Goal: Task Accomplishment & Management: Use online tool/utility

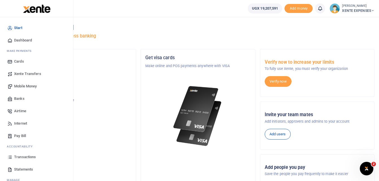
click at [21, 156] on span "Transactions" at bounding box center [25, 157] width 22 height 6
click at [27, 156] on span "Transactions" at bounding box center [25, 157] width 22 height 6
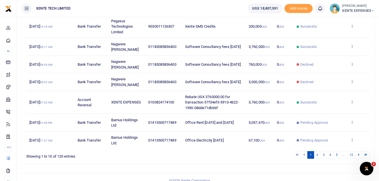
scroll to position [150, 0]
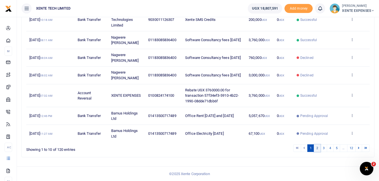
click at [315, 148] on link "2" at bounding box center [317, 148] width 7 height 8
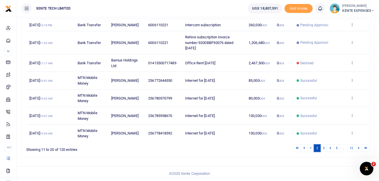
scroll to position [144, 0]
click at [311, 146] on link "1" at bounding box center [310, 148] width 7 height 8
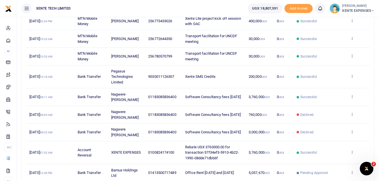
scroll to position [0, 0]
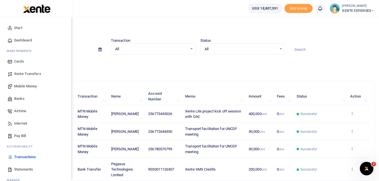
click at [25, 156] on span "Transactions" at bounding box center [25, 157] width 22 height 6
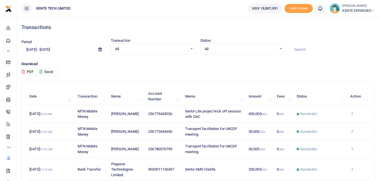
click at [304, 49] on input at bounding box center [331, 50] width 85 height 10
type input "SendGrid"
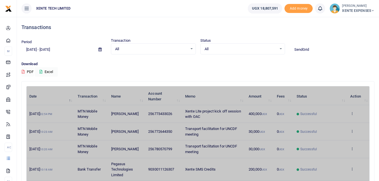
click at [21, 67] on button "PDF" at bounding box center [27, 72] width 12 height 10
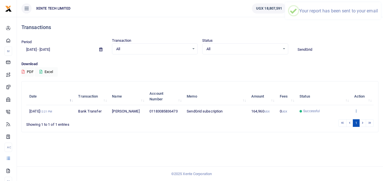
click at [355, 113] on icon at bounding box center [356, 111] width 4 height 4
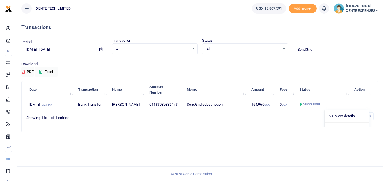
scroll to position [9, 0]
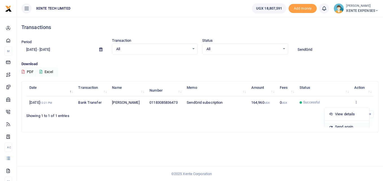
click at [339, 126] on link "Send again" at bounding box center [347, 127] width 45 height 8
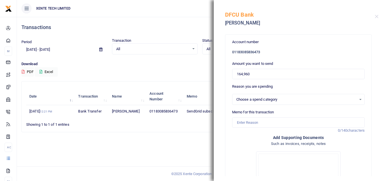
select select "5379"
click at [243, 121] on input "Memo for this transaction" at bounding box center [298, 122] width 133 height 11
type input "SendGrid subscription"
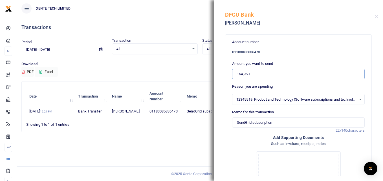
click at [237, 73] on input "164,960" at bounding box center [298, 74] width 133 height 11
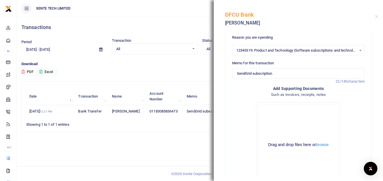
scroll to position [92, 0]
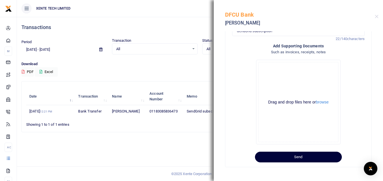
click at [291, 156] on button "Send" at bounding box center [298, 157] width 87 height 11
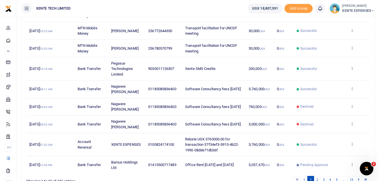
scroll to position [141, 0]
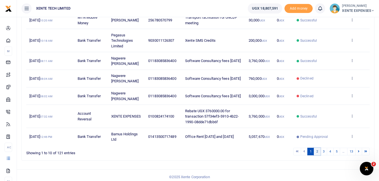
click at [315, 155] on link "2" at bounding box center [317, 152] width 7 height 8
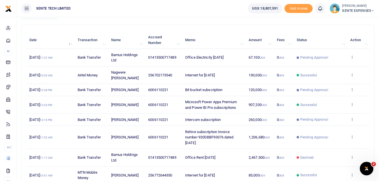
scroll to position [85, 0]
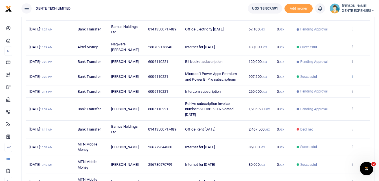
click at [352, 78] on icon at bounding box center [352, 76] width 4 height 4
click at [325, 104] on link "Send again" at bounding box center [331, 104] width 45 height 8
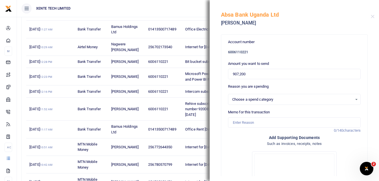
select select "5379"
click at [240, 124] on input "Memo for this transaction" at bounding box center [294, 122] width 133 height 11
type input "SendGrid subscription"
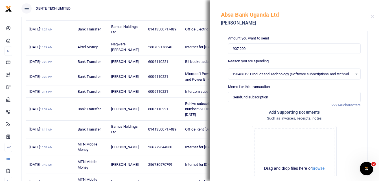
scroll to position [0, 0]
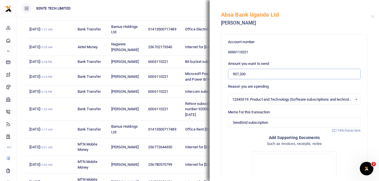
drag, startPoint x: 249, startPoint y: 75, endPoint x: 217, endPoint y: 74, distance: 32.4
click at [217, 74] on div "Account number 6006110221 Amount you want to send 907,200 Reason you are spendi…" at bounding box center [293, 103] width 169 height 145
type input "164,960"
click at [233, 74] on input "164,960" at bounding box center [294, 74] width 133 height 11
click at [232, 74] on input "164,960" at bounding box center [294, 74] width 133 height 11
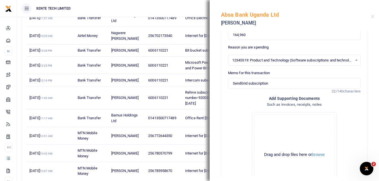
scroll to position [92, 0]
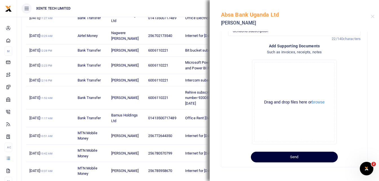
click at [308, 156] on button "Send" at bounding box center [294, 157] width 87 height 11
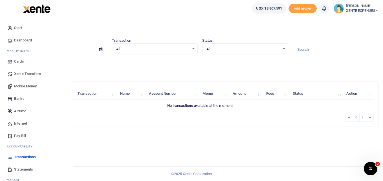
click at [26, 158] on span "Transactions" at bounding box center [25, 157] width 22 height 6
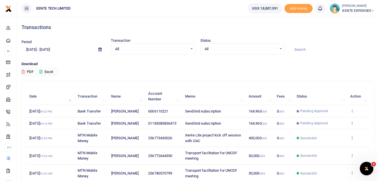
click at [100, 48] on icon at bounding box center [99, 50] width 3 height 4
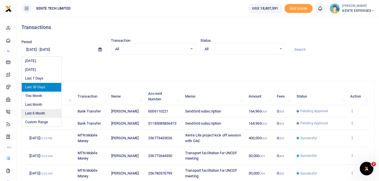
click at [42, 113] on li "Last 6 Month" at bounding box center [41, 113] width 39 height 9
type input "[DATE] - [DATE]"
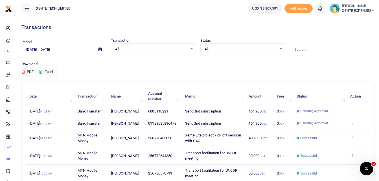
click at [298, 50] on input at bounding box center [331, 50] width 85 height 10
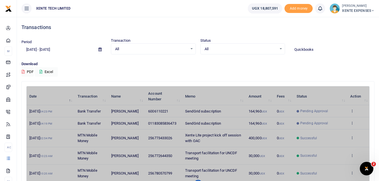
type input "Quickbooks"
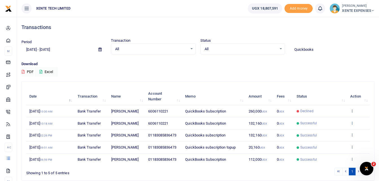
click at [352, 125] on icon at bounding box center [352, 123] width 4 height 4
click at [340, 154] on link "Send again" at bounding box center [331, 153] width 45 height 8
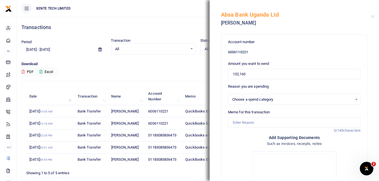
select select "5379"
click at [242, 123] on input "Memo for this transaction" at bounding box center [294, 122] width 133 height 11
click at [238, 122] on input "Memo for this transaction" at bounding box center [294, 122] width 133 height 11
type input "QuickBooks Subscription"
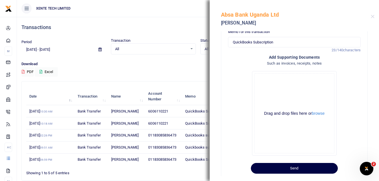
scroll to position [92, 0]
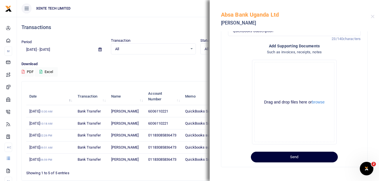
click at [312, 157] on button "Send" at bounding box center [294, 157] width 87 height 11
